Goal: Information Seeking & Learning: Learn about a topic

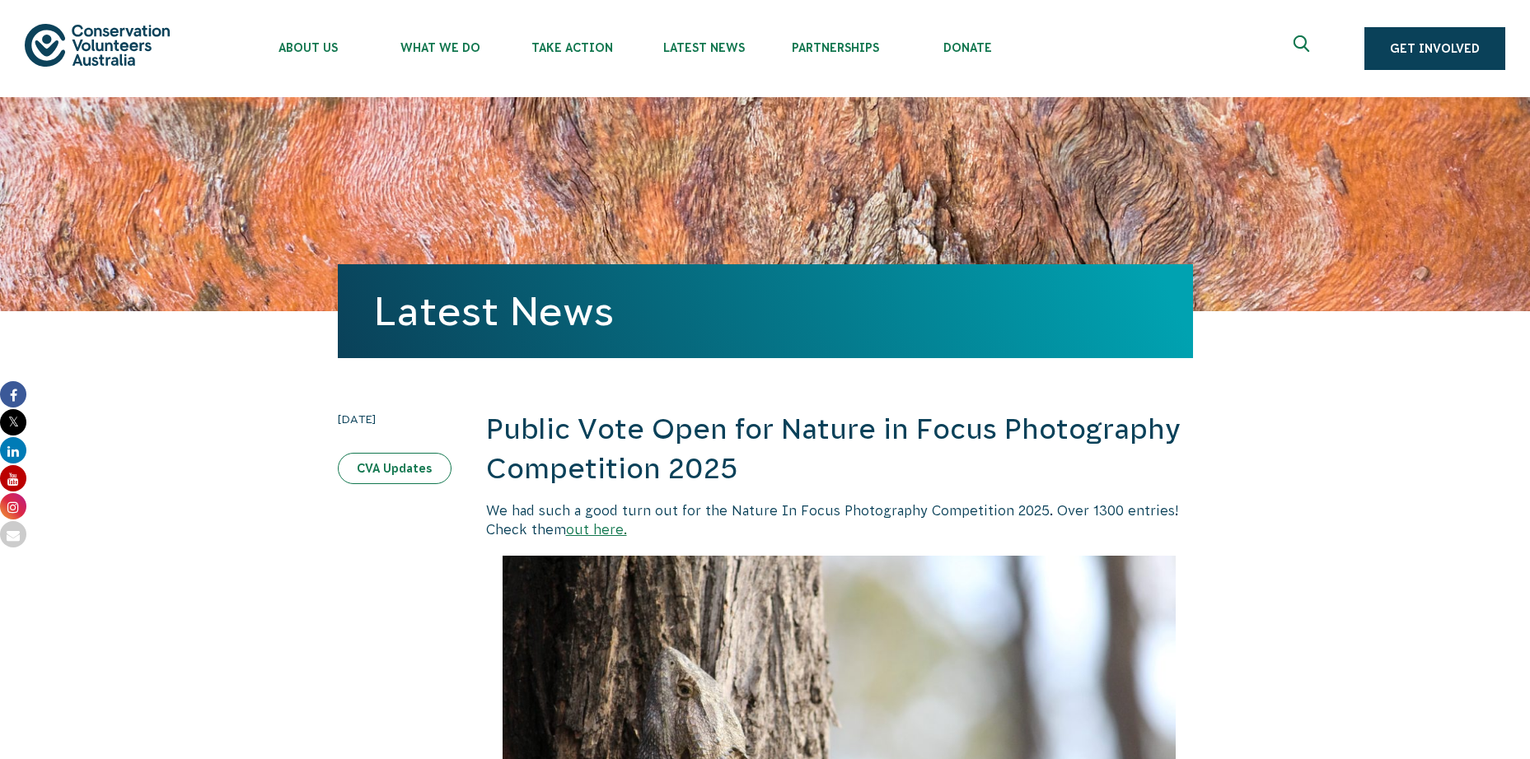
click at [421, 456] on link "CVA Updates" at bounding box center [395, 468] width 114 height 31
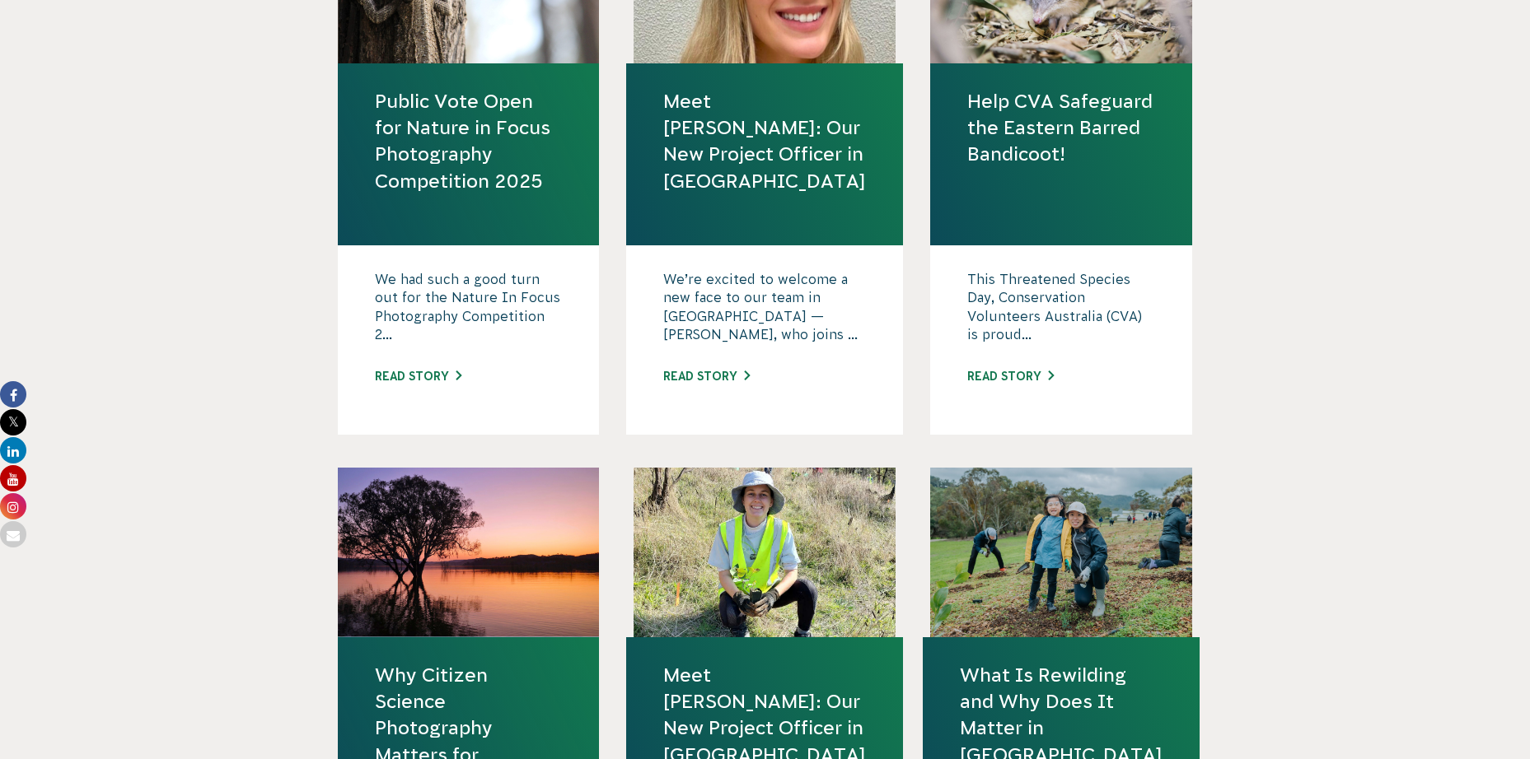
scroll to position [659, 0]
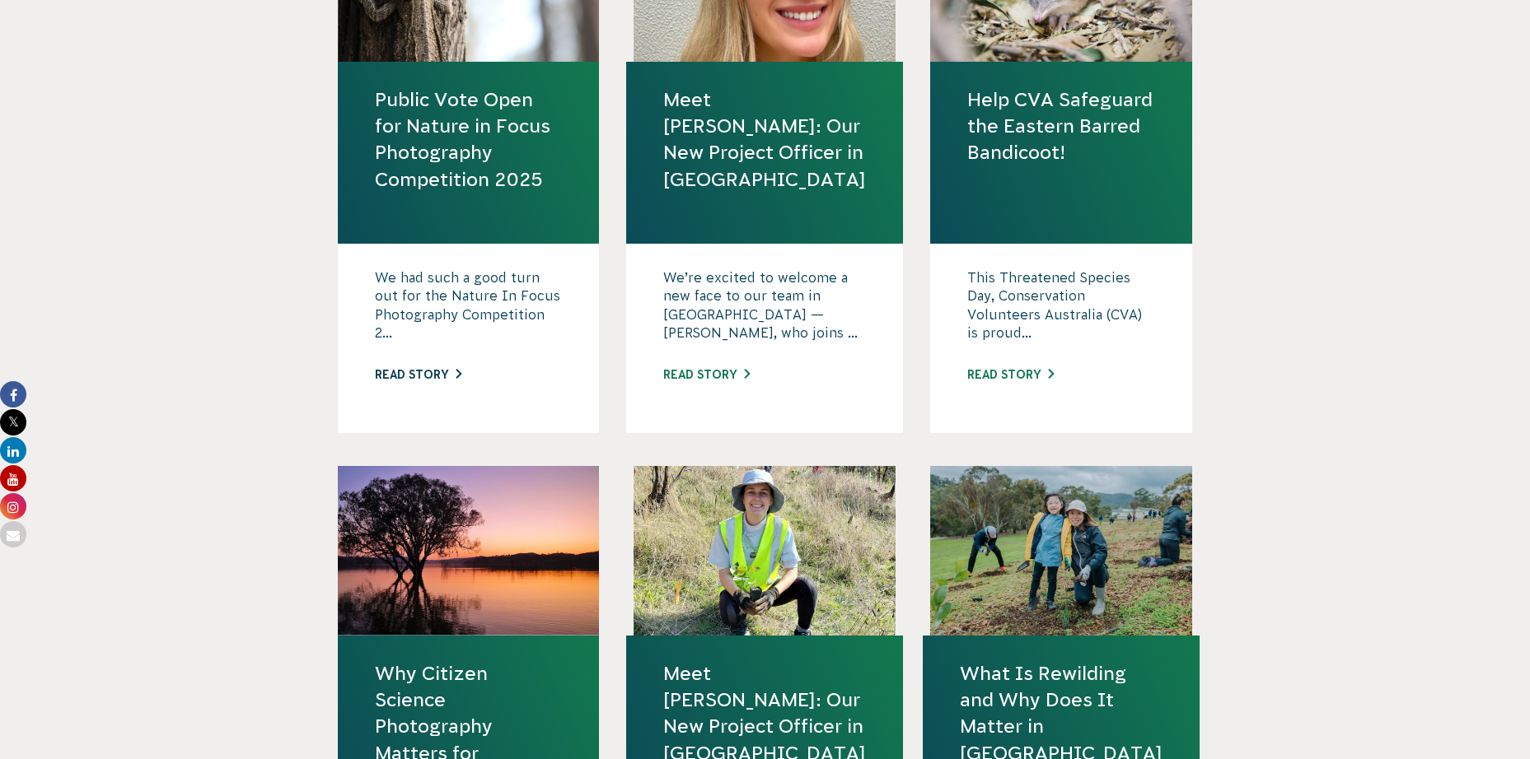
click at [412, 374] on link "Read story" at bounding box center [418, 374] width 86 height 13
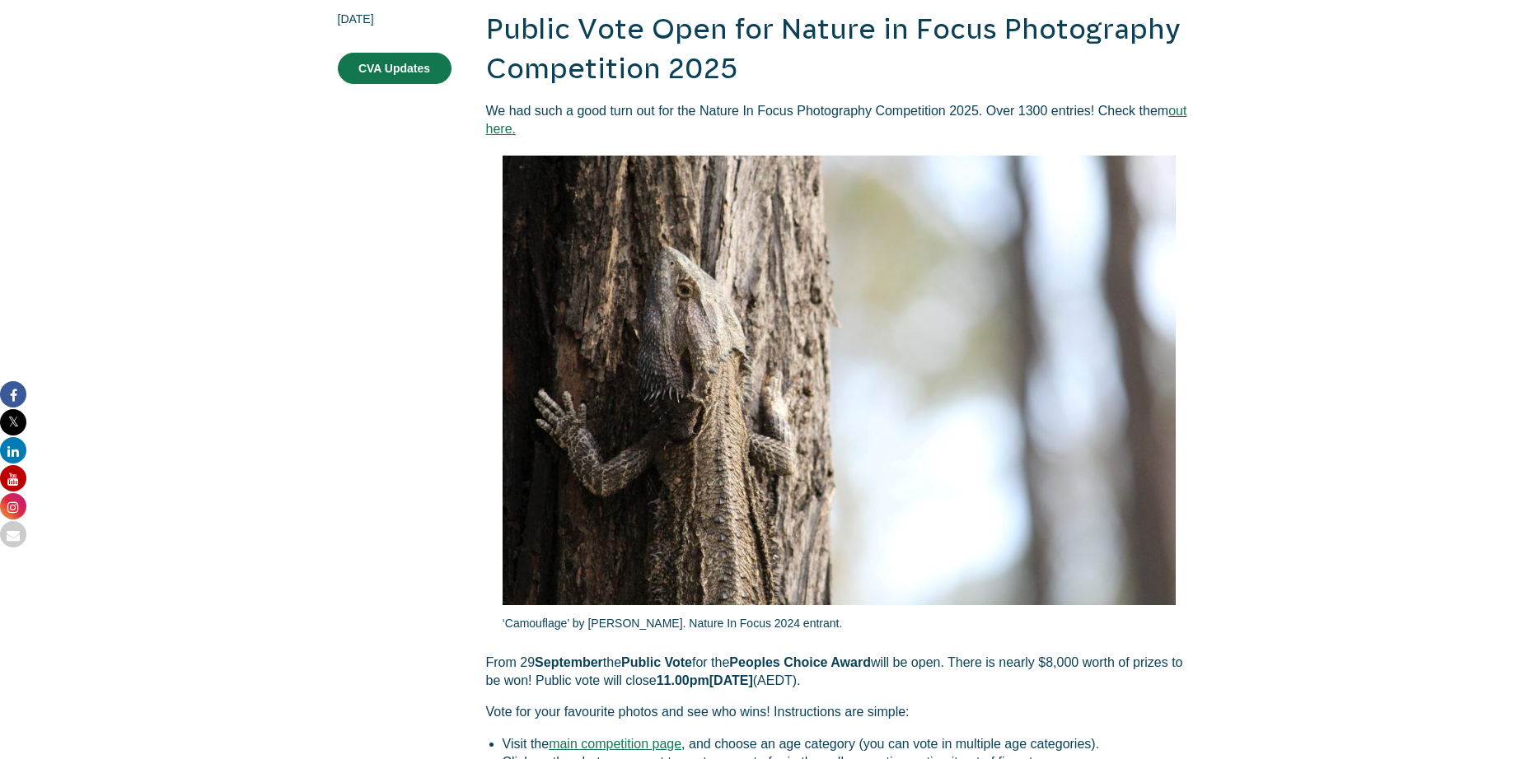
scroll to position [82, 0]
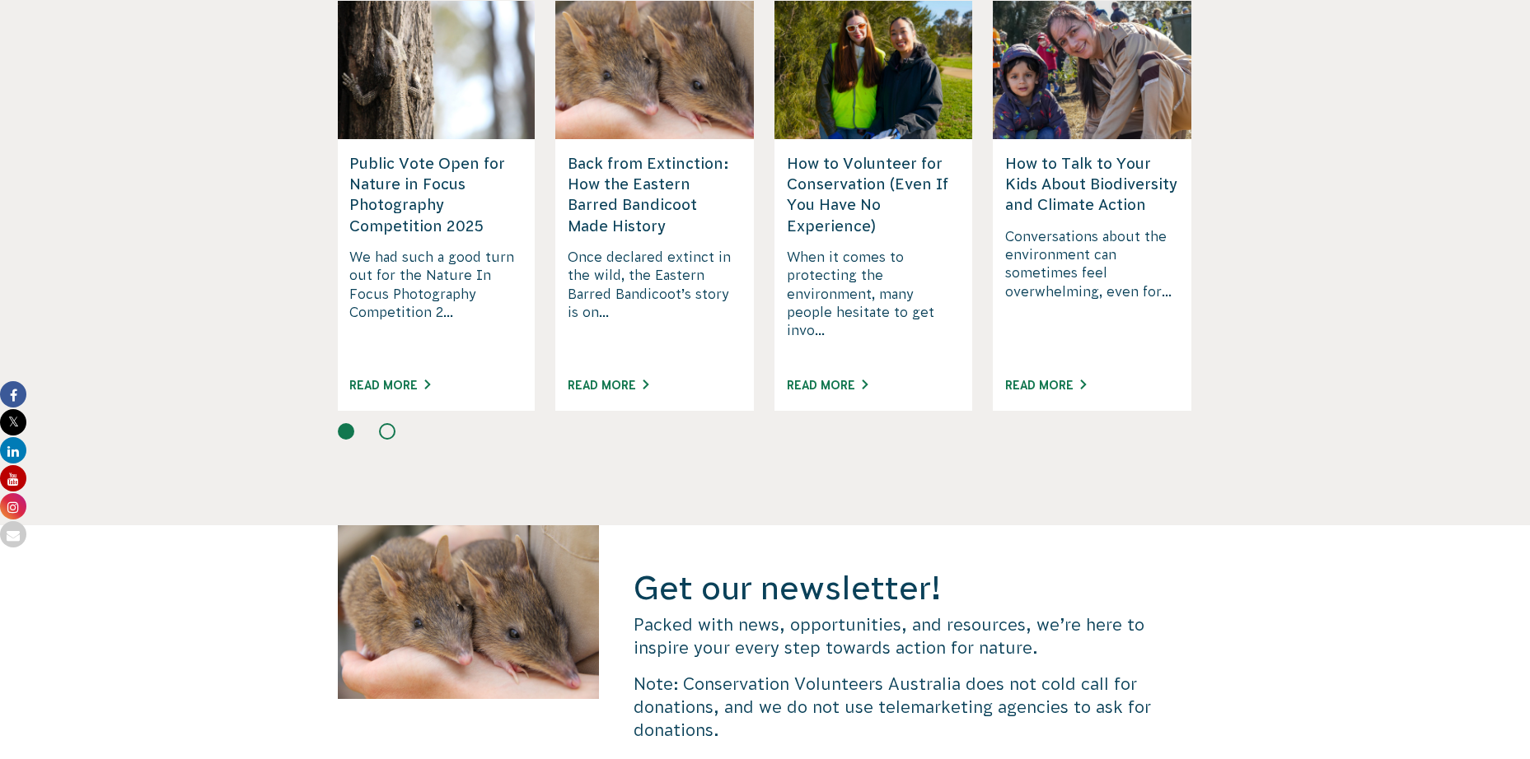
scroll to position [4118, 0]
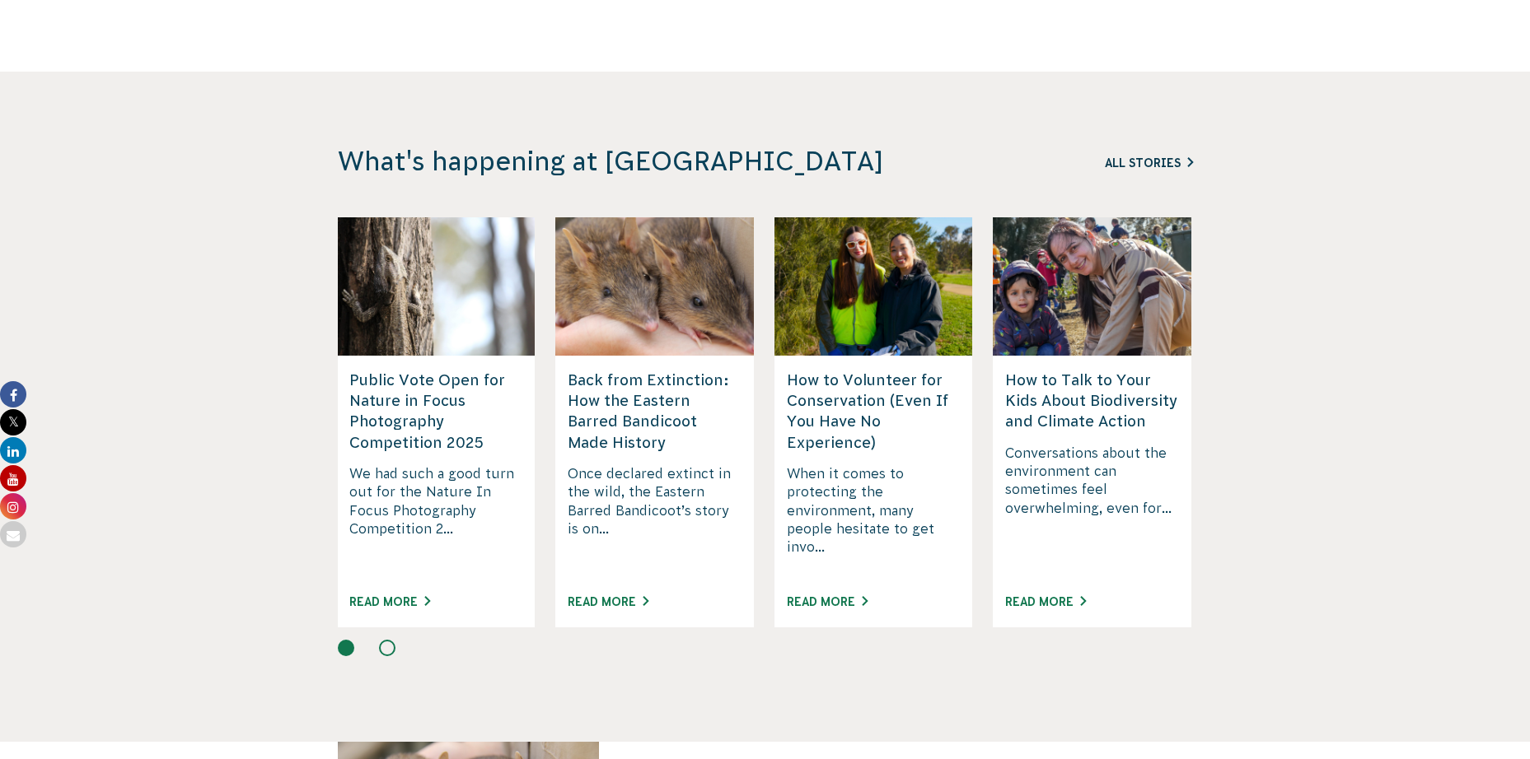
click at [1161, 156] on link "All Stories" at bounding box center [1149, 162] width 88 height 13
click at [403, 595] on link "Read More" at bounding box center [389, 601] width 81 height 13
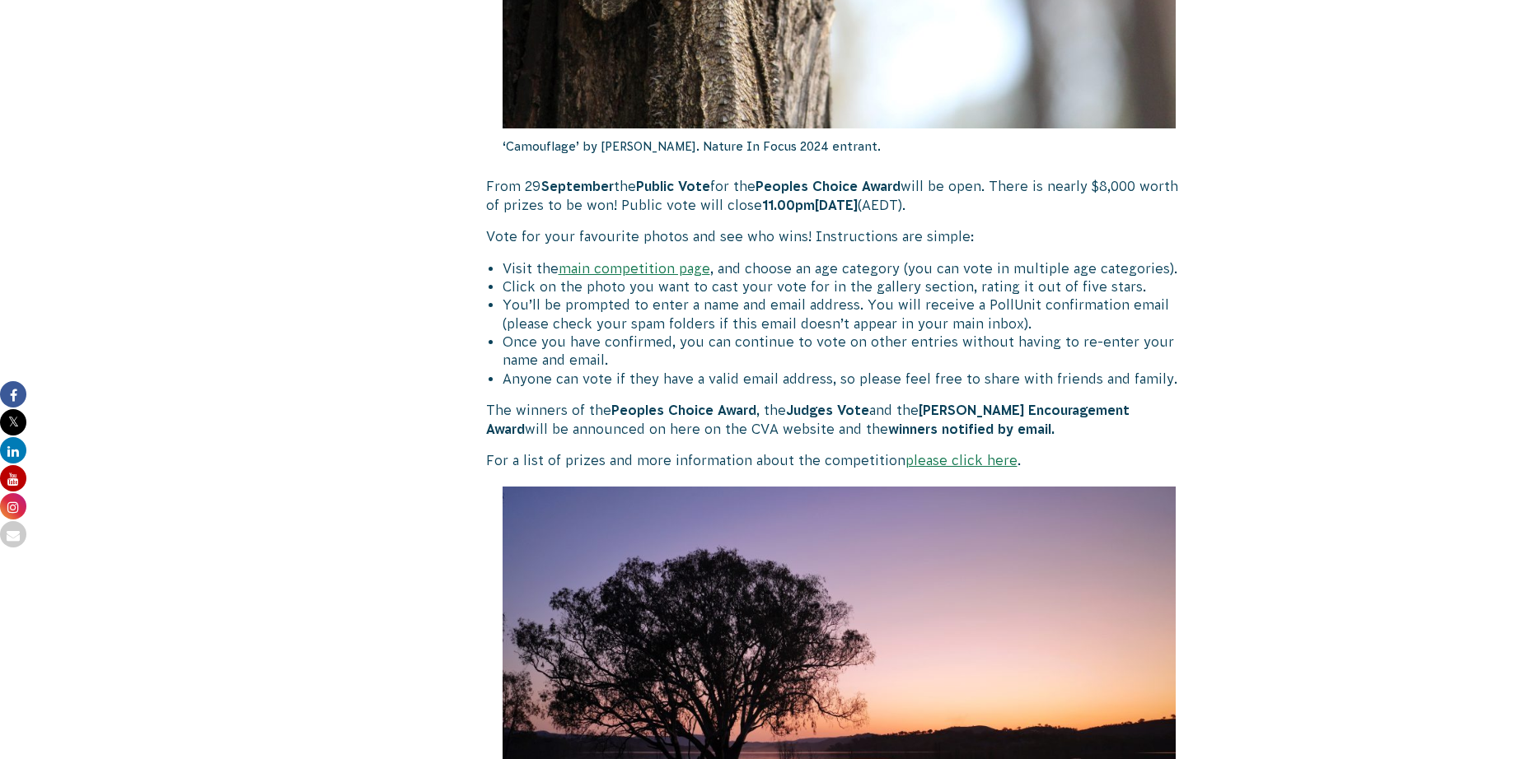
scroll to position [906, 0]
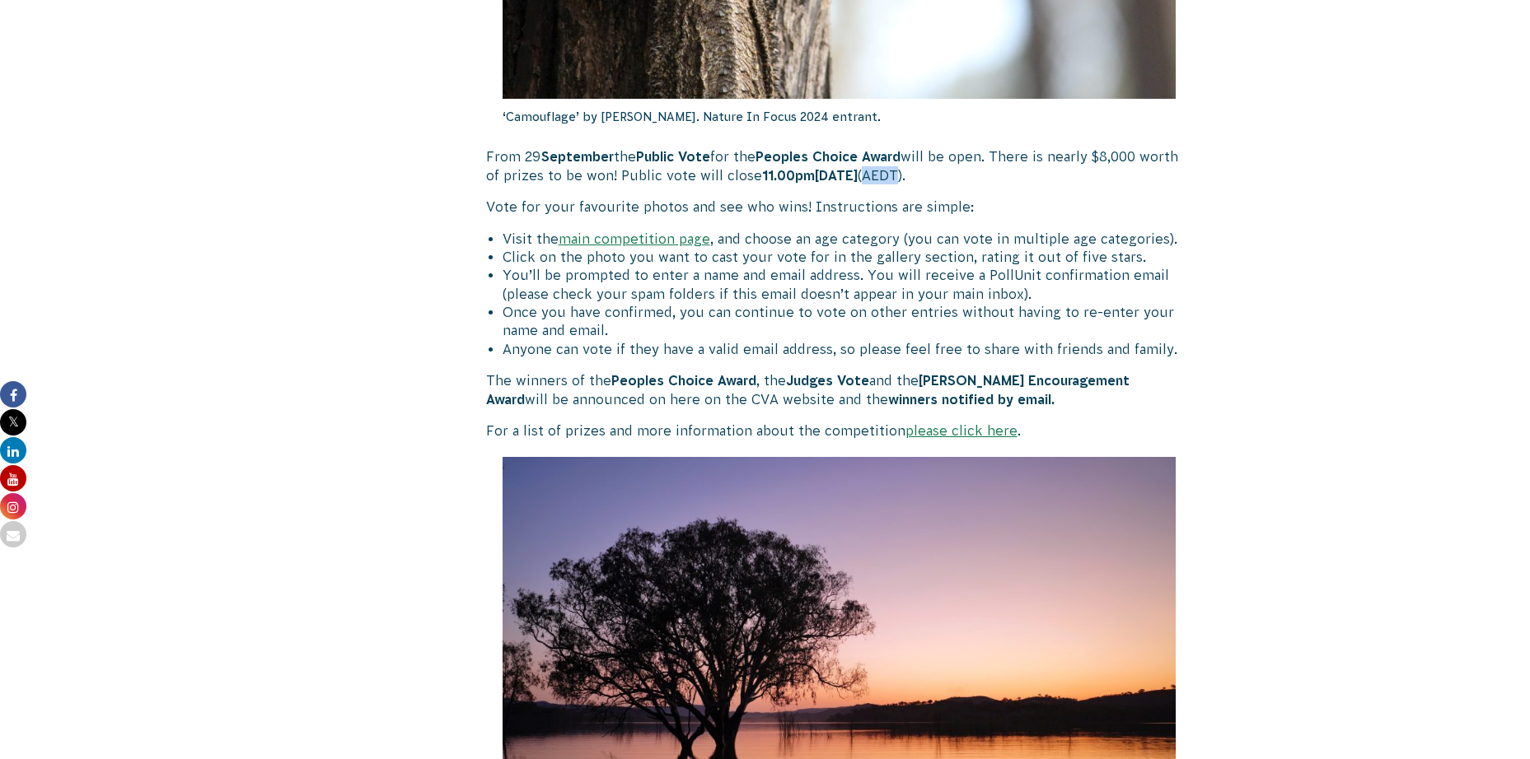
drag, startPoint x: 902, startPoint y: 175, endPoint x: 933, endPoint y: 177, distance: 31.3
click at [898, 177] on span "AEDT" at bounding box center [880, 175] width 36 height 15
